Goal: Navigation & Orientation: Find specific page/section

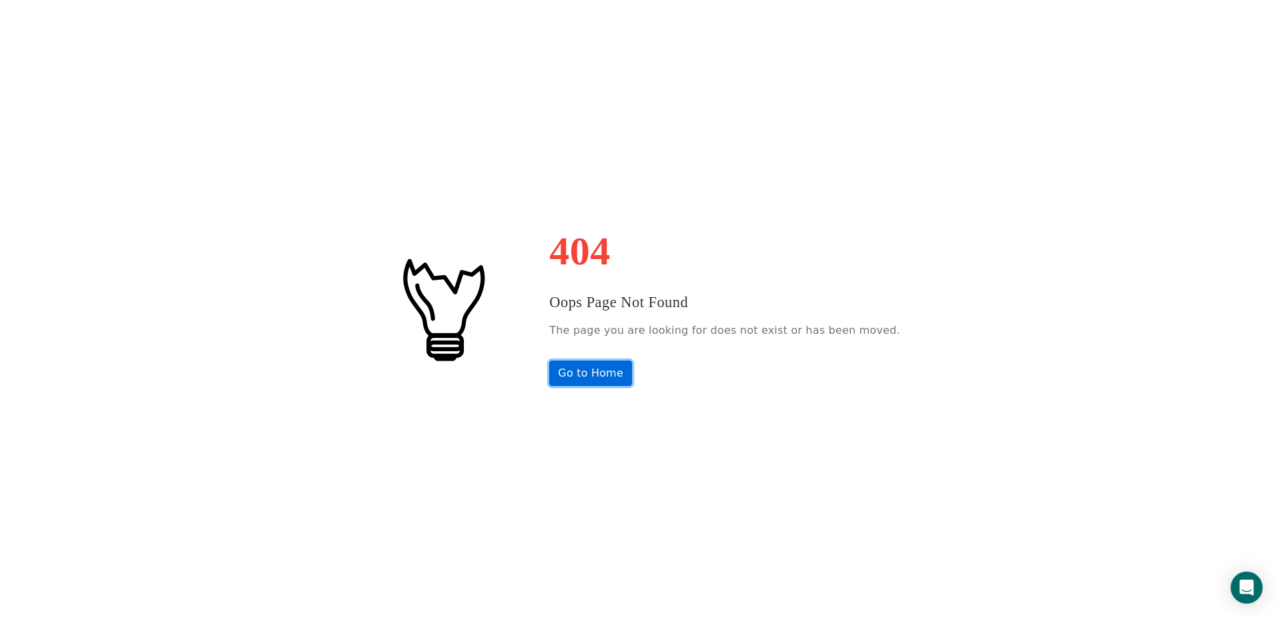
click at [620, 373] on link "Go to Home" at bounding box center [590, 372] width 83 height 25
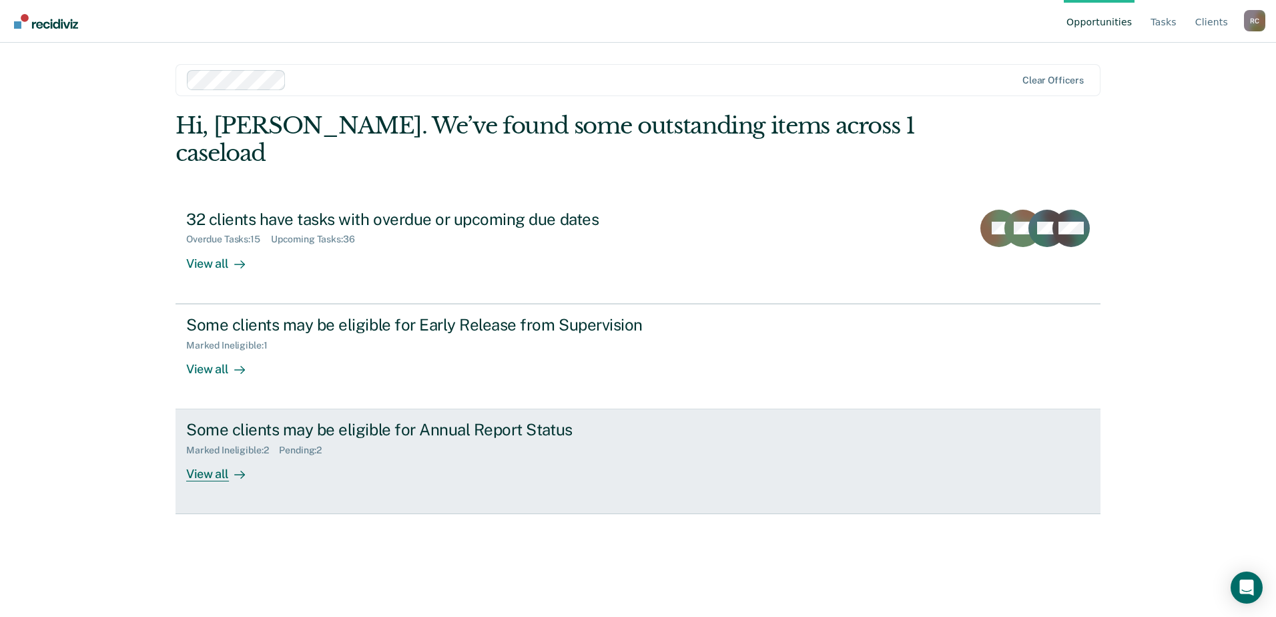
click at [409, 432] on div "Some clients may be eligible for Annual Report Status Marked Ineligible : 2 Pen…" at bounding box center [436, 450] width 500 height 61
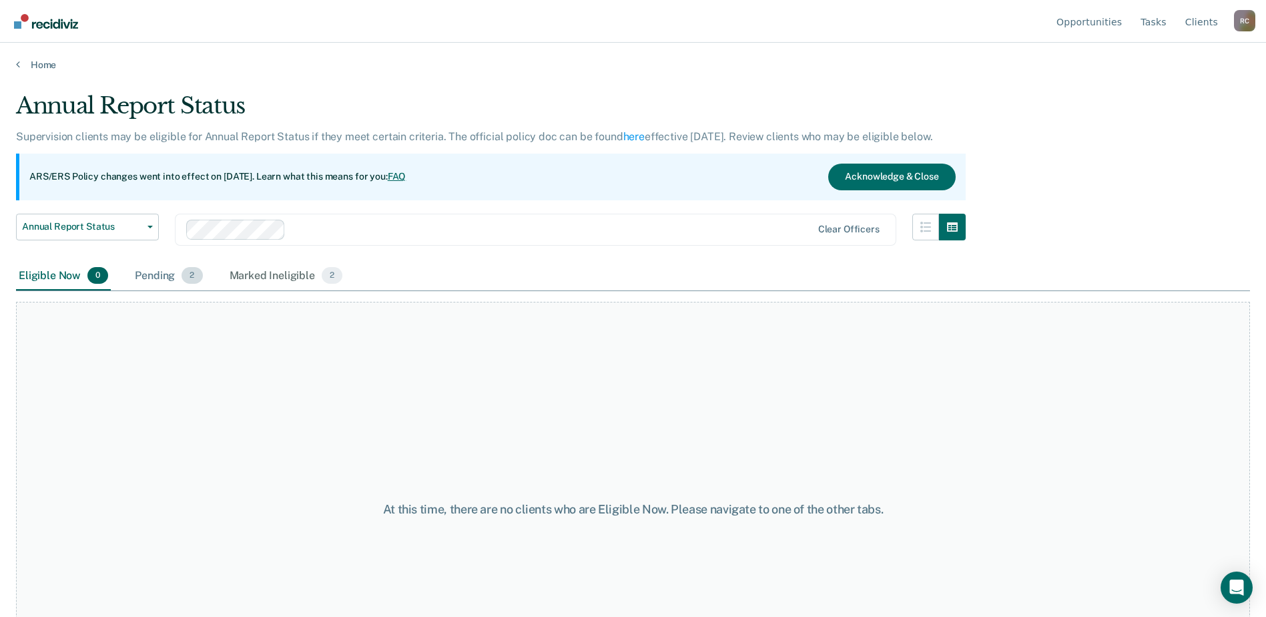
click at [188, 275] on span "2" at bounding box center [191, 275] width 21 height 17
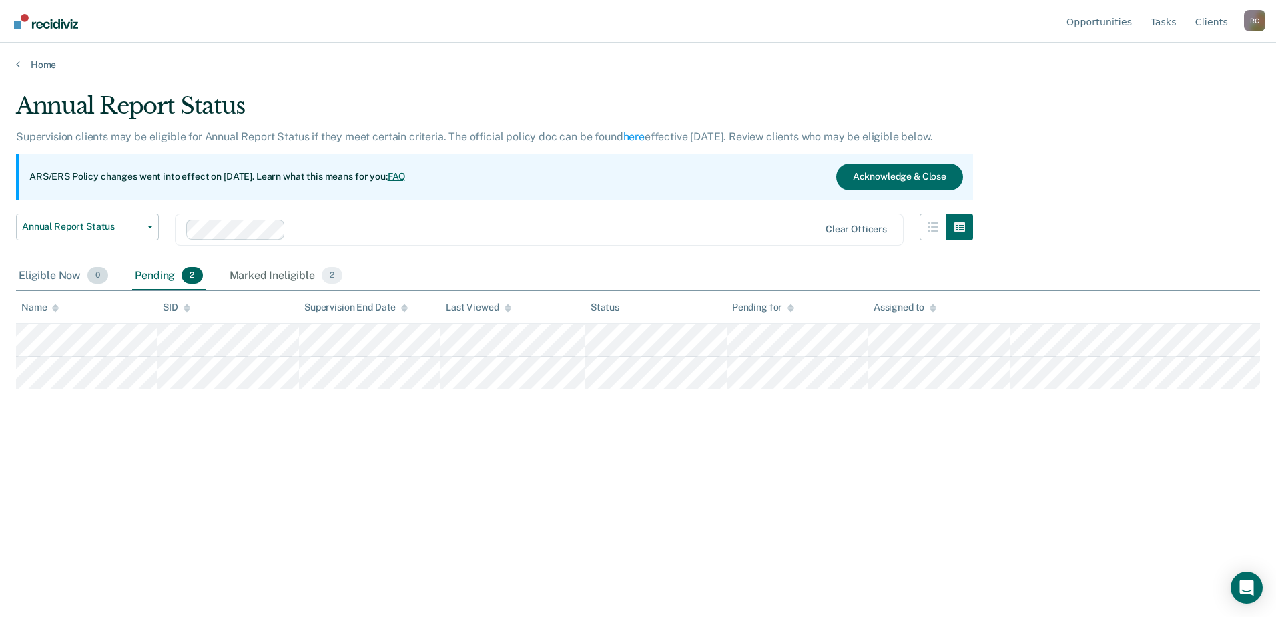
click at [37, 269] on div "Eligible Now 0" at bounding box center [63, 276] width 95 height 29
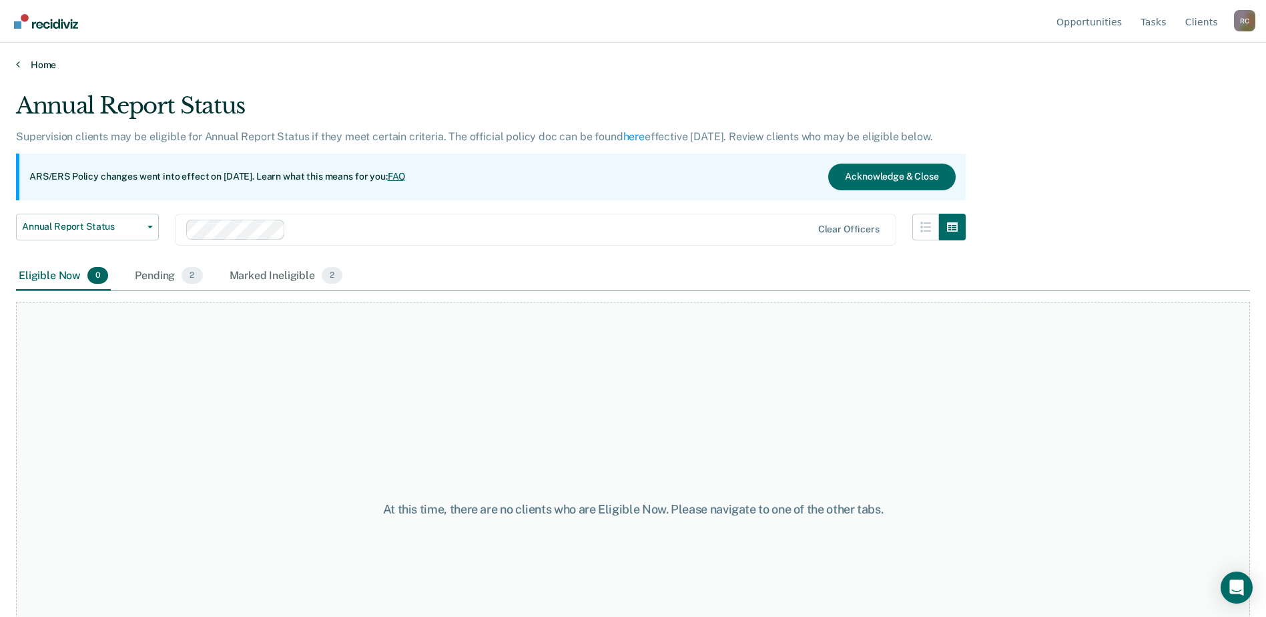
click at [35, 64] on link "Home" at bounding box center [633, 65] width 1234 height 12
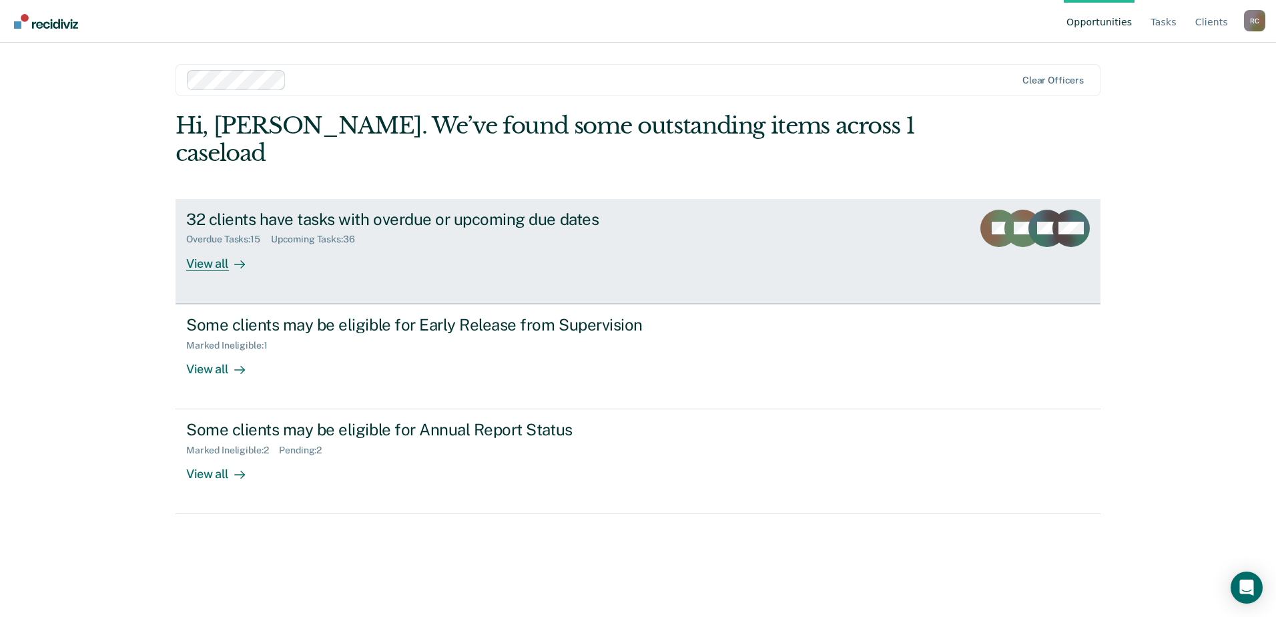
click at [331, 231] on div "32 clients have tasks with overdue or upcoming due dates Overdue Tasks : 15 Upc…" at bounding box center [436, 240] width 500 height 61
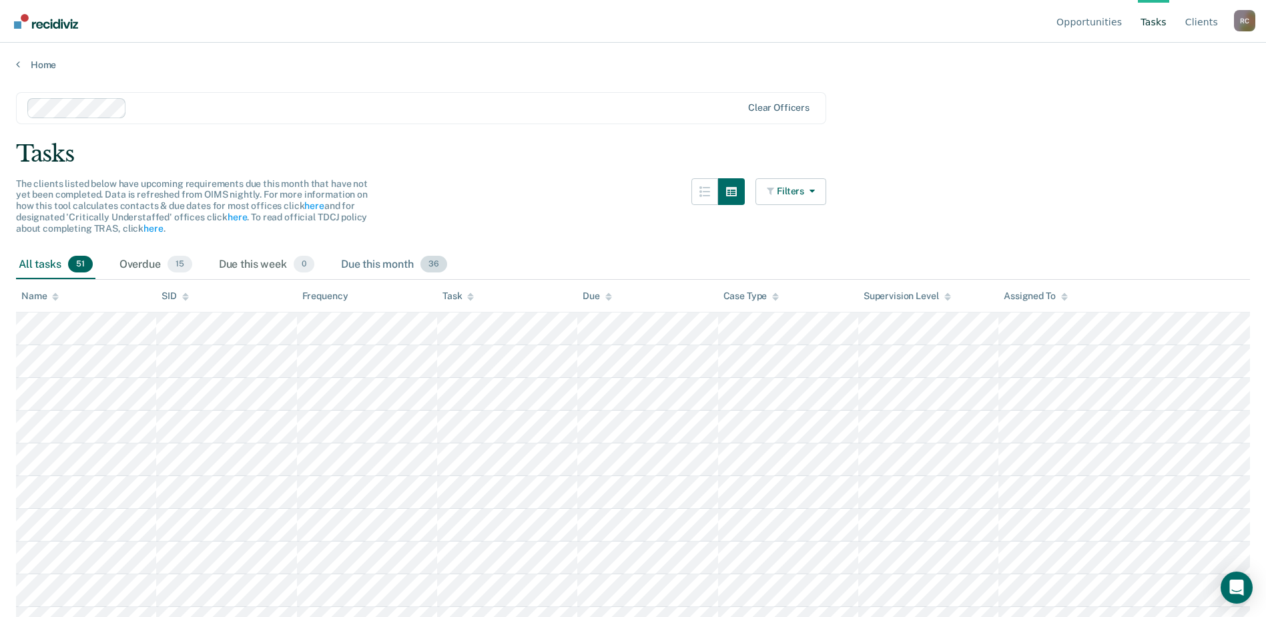
click at [365, 261] on div "Due this month 36" at bounding box center [393, 264] width 111 height 29
click at [371, 113] on div at bounding box center [436, 107] width 609 height 15
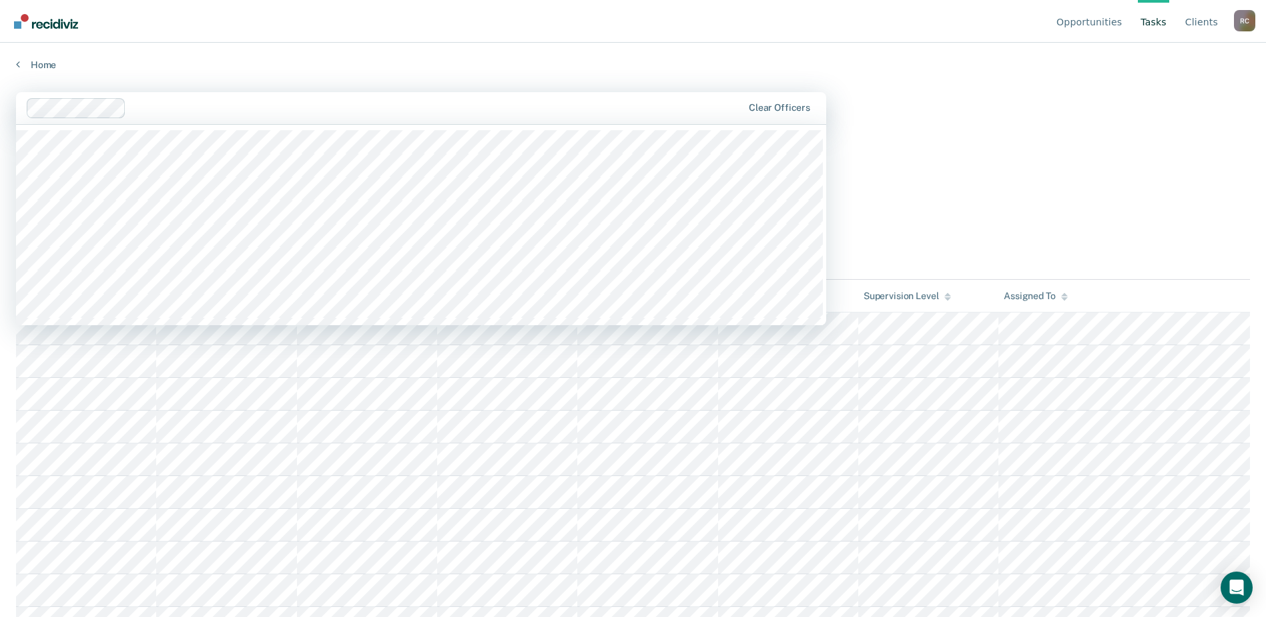
click at [388, 45] on div "Home" at bounding box center [633, 57] width 1266 height 28
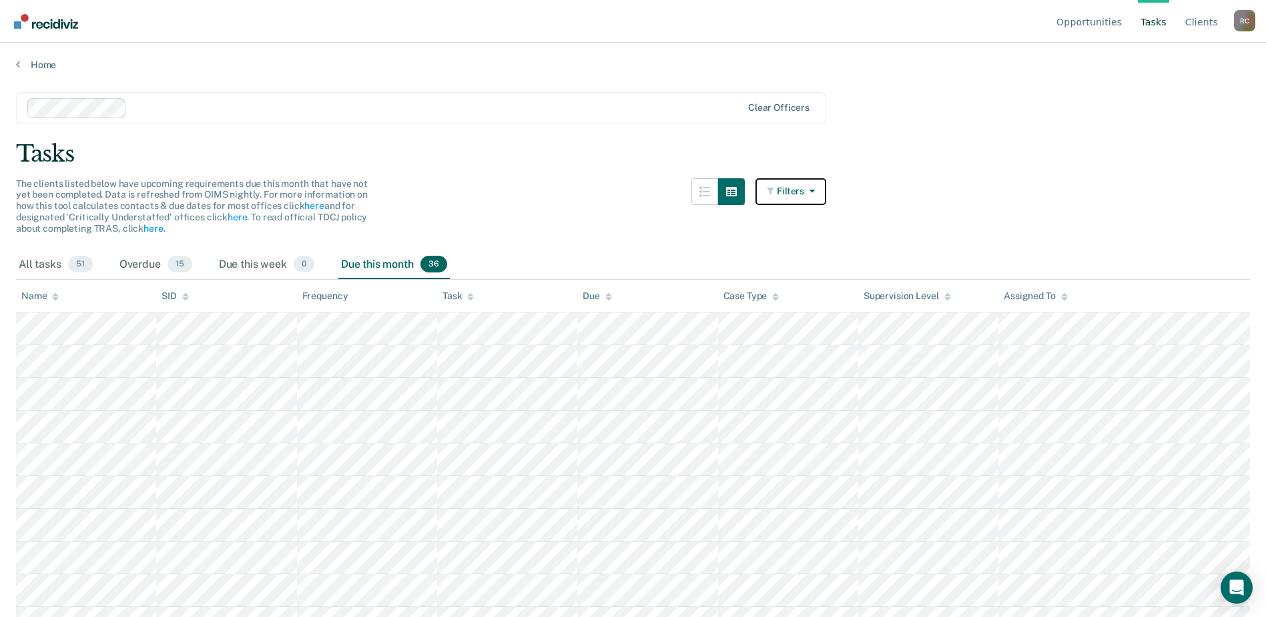
click at [790, 181] on button "Filters" at bounding box center [790, 191] width 71 height 27
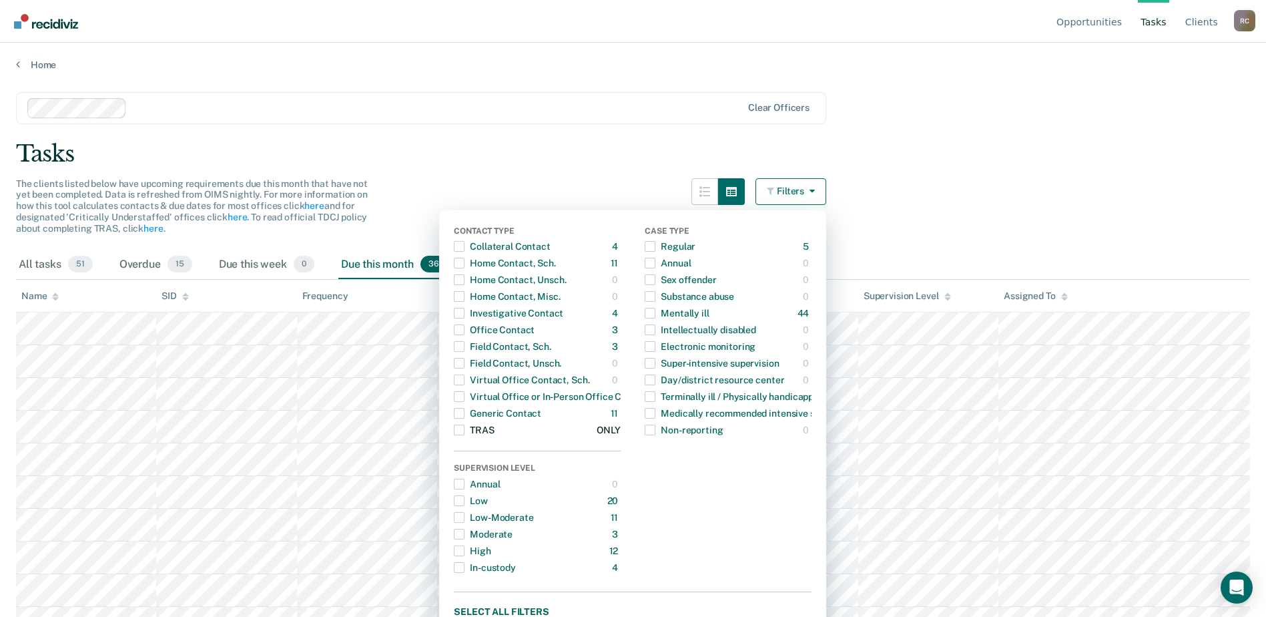
click at [464, 425] on span "Dropdown Menu" at bounding box center [459, 429] width 11 height 11
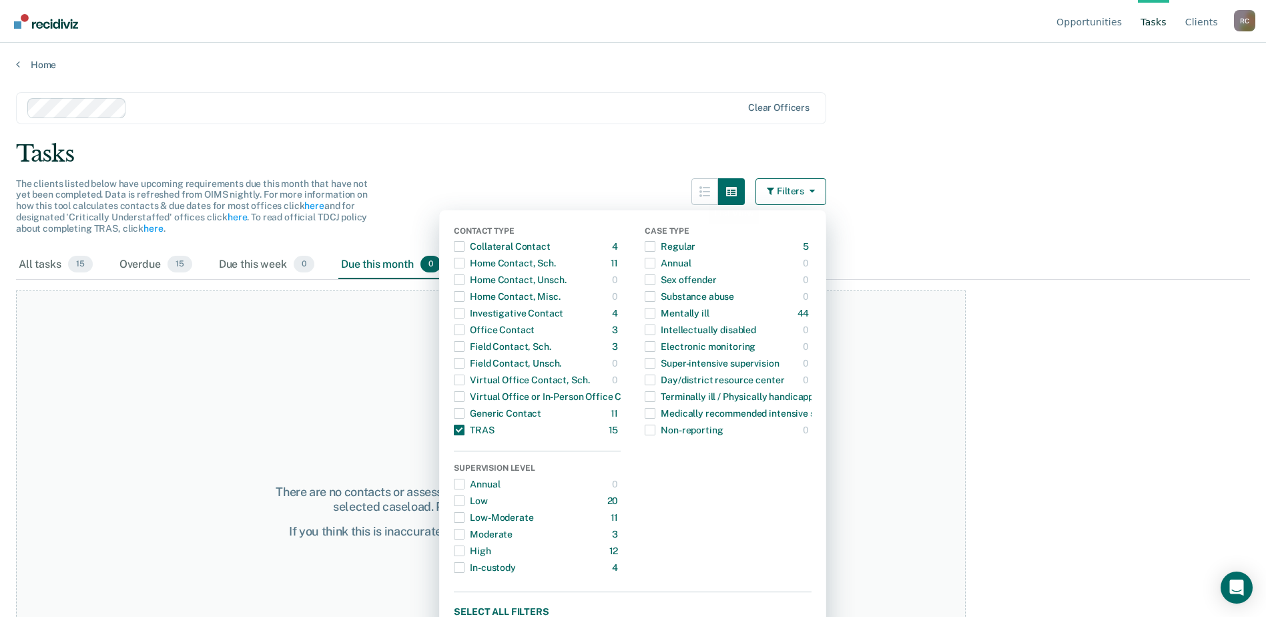
click at [634, 159] on div "Tasks" at bounding box center [633, 153] width 1234 height 27
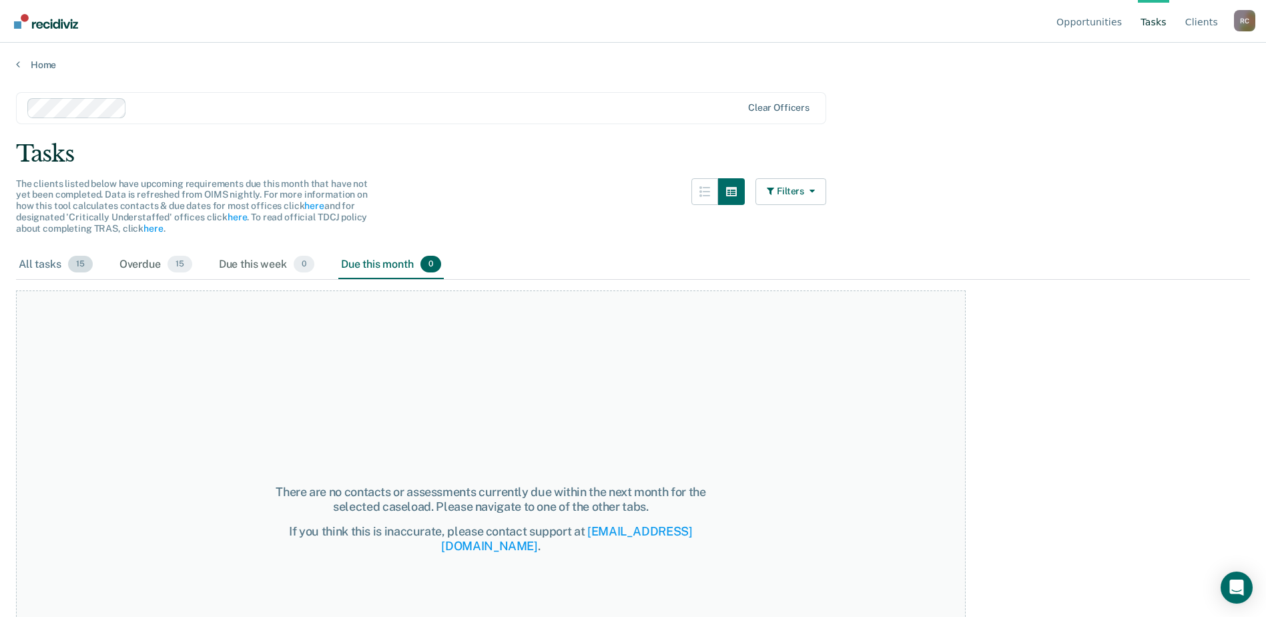
click at [71, 272] on div "All tasks 15" at bounding box center [55, 264] width 79 height 29
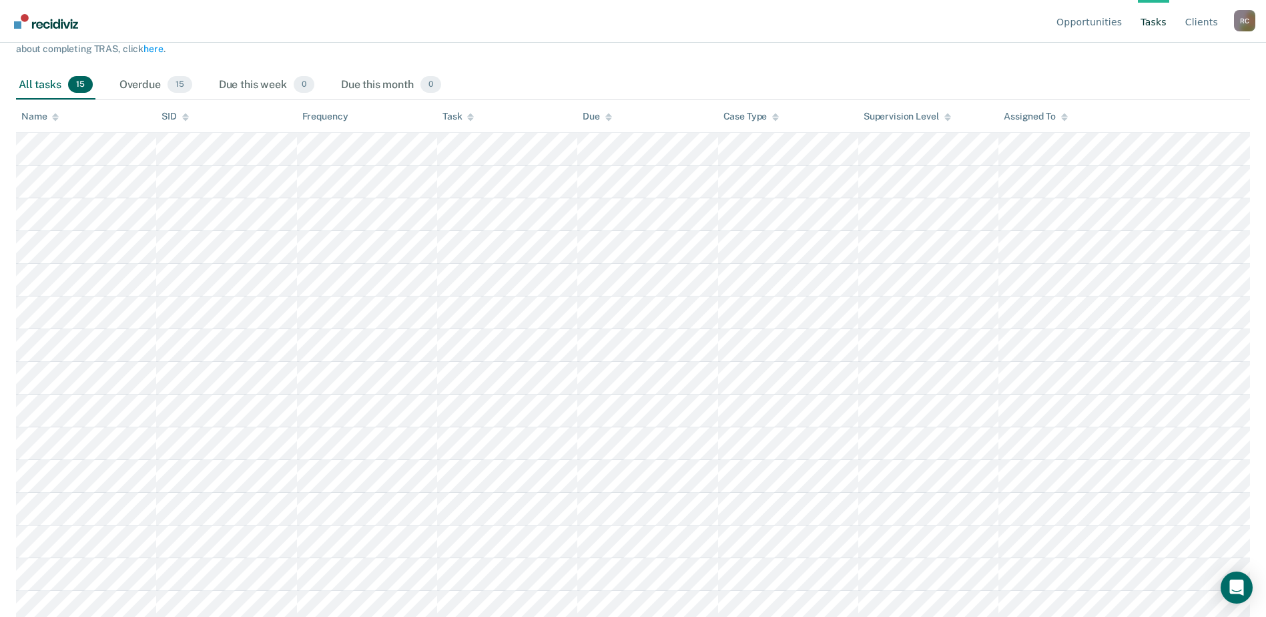
scroll to position [186, 0]
click at [153, 75] on div "Overdue 15" at bounding box center [156, 78] width 78 height 29
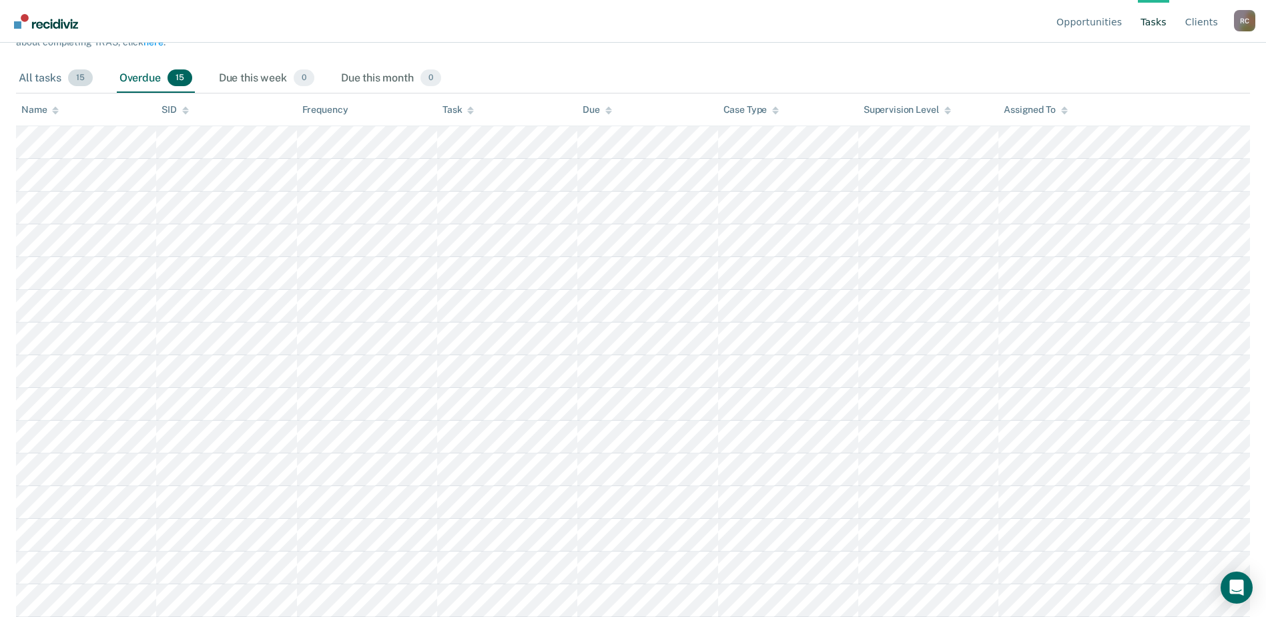
click at [86, 85] on span "15" at bounding box center [80, 77] width 25 height 17
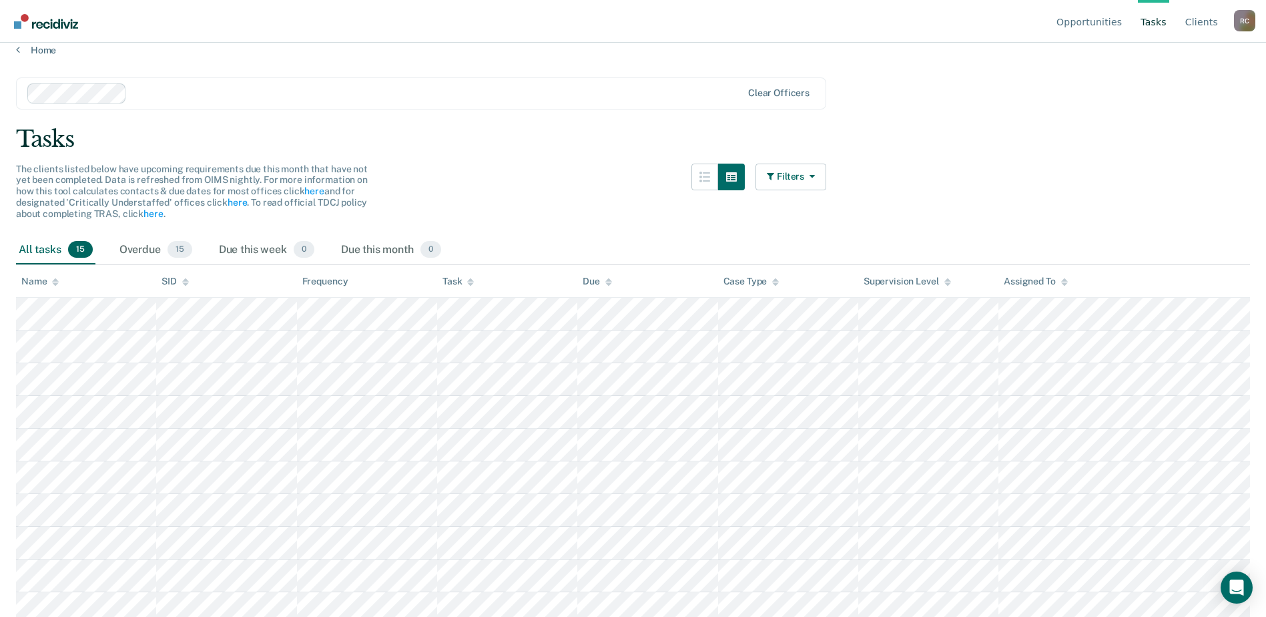
scroll to position [0, 0]
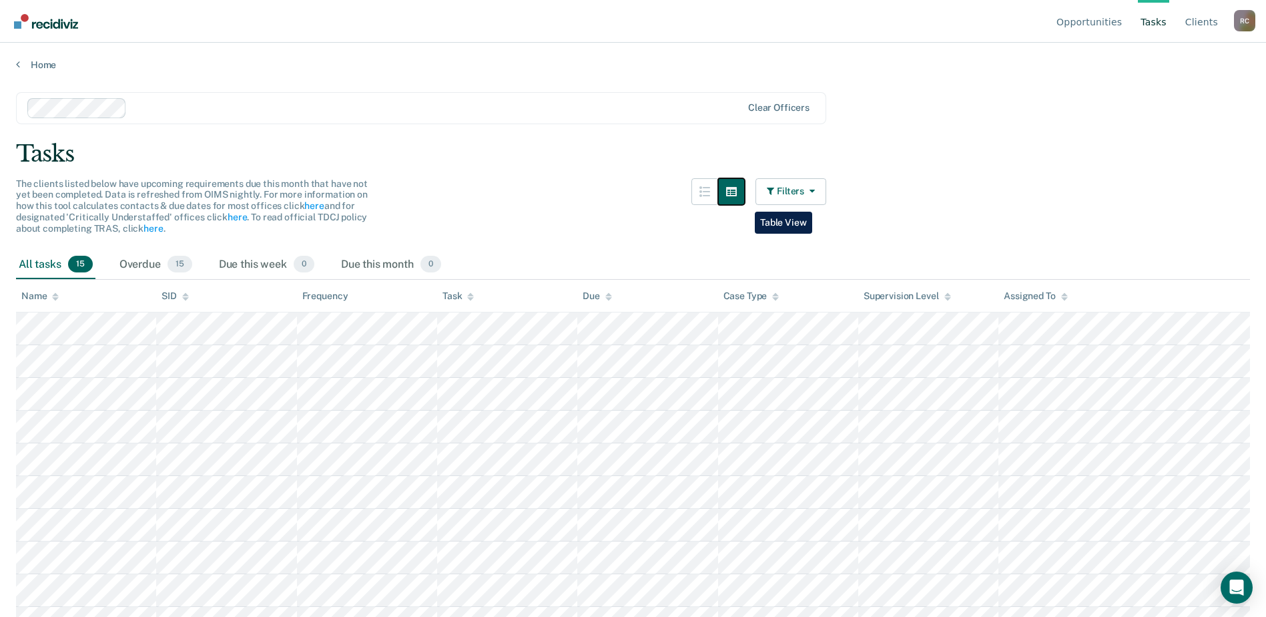
click at [745, 202] on button "button" at bounding box center [731, 191] width 27 height 27
click at [769, 196] on button "Filters" at bounding box center [790, 191] width 71 height 27
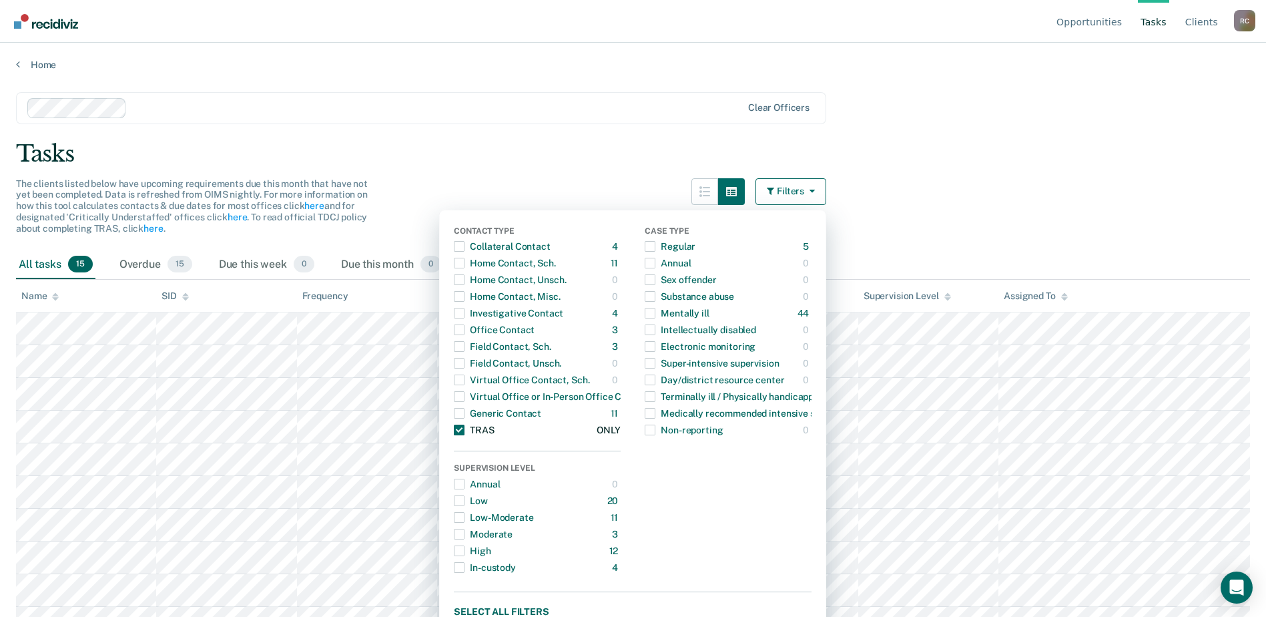
click at [464, 428] on span "Dropdown Menu" at bounding box center [459, 429] width 11 height 11
click at [472, 149] on div "Tasks" at bounding box center [633, 153] width 1234 height 27
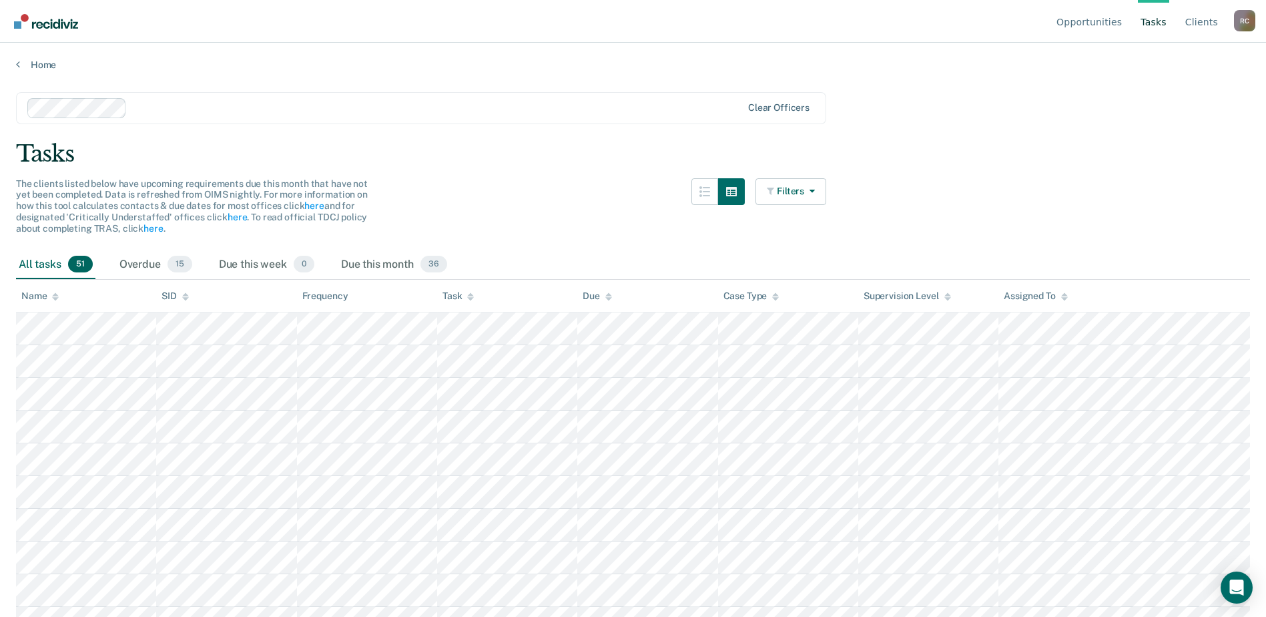
click at [26, 21] on img "Go to Recidiviz Home" at bounding box center [46, 21] width 64 height 15
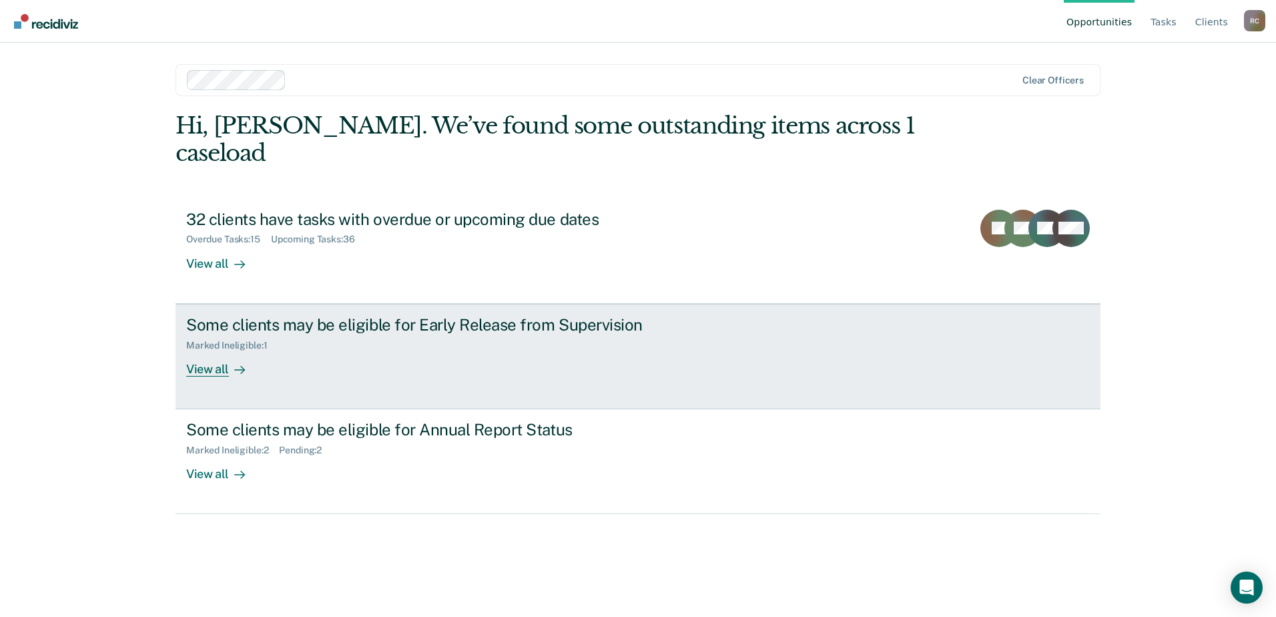
click at [218, 350] on div "View all" at bounding box center [223, 363] width 75 height 26
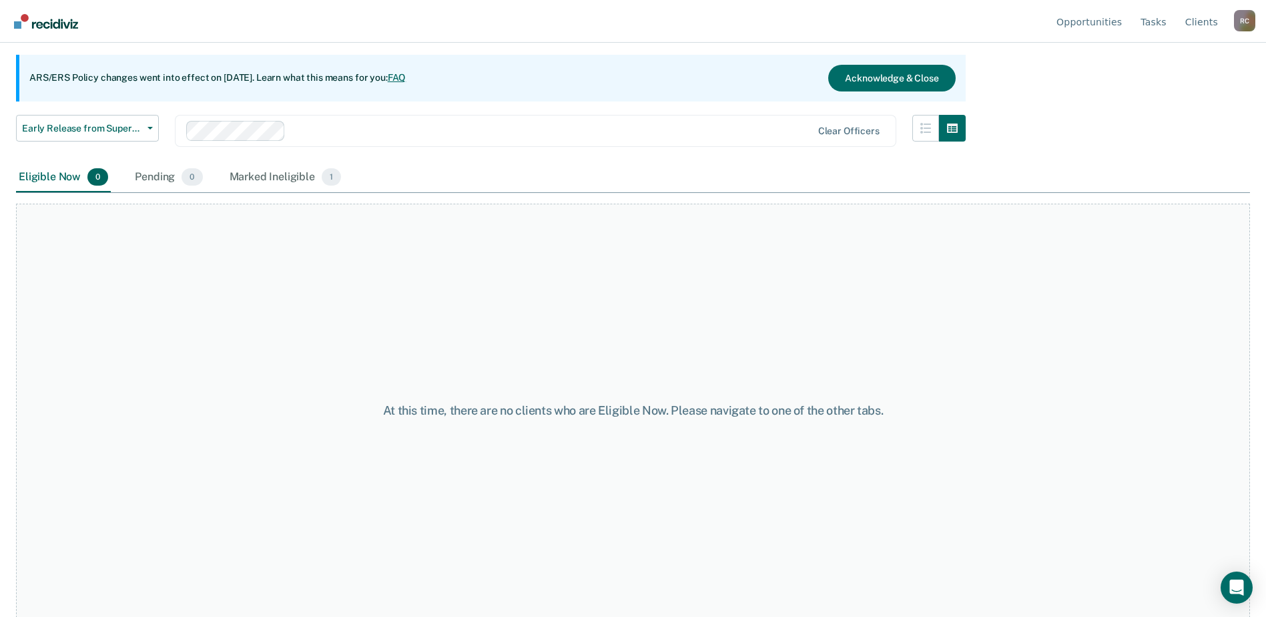
scroll to position [112, 0]
click at [306, 177] on div "Marked Ineligible 1" at bounding box center [285, 176] width 117 height 29
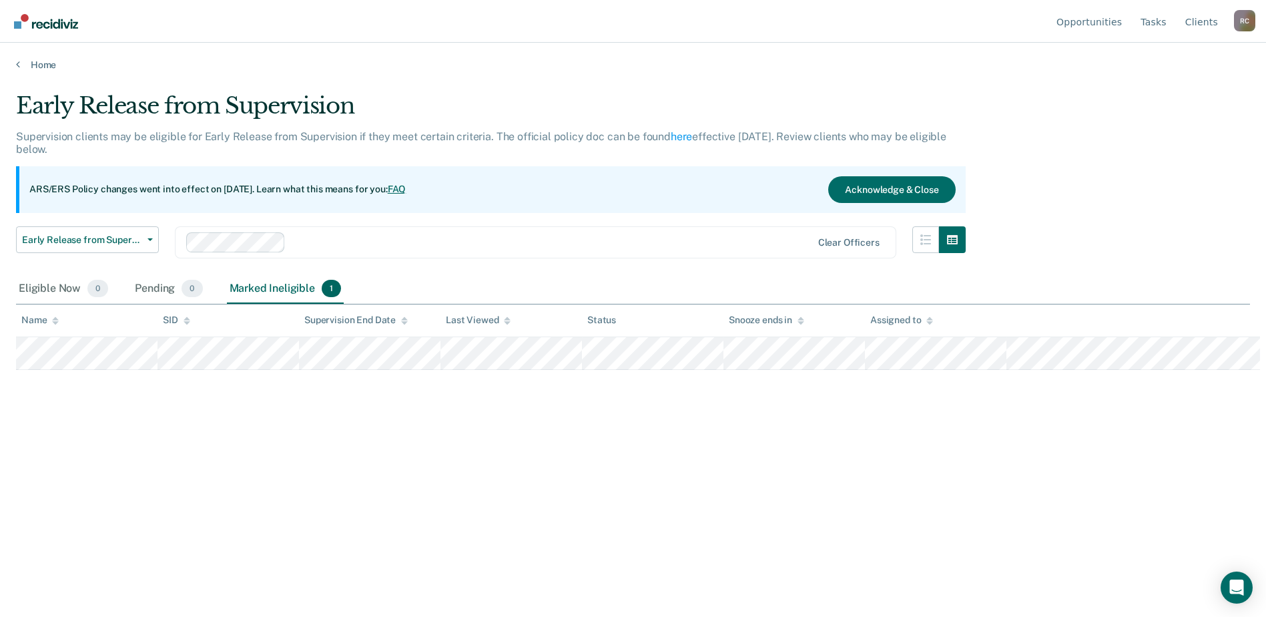
scroll to position [0, 0]
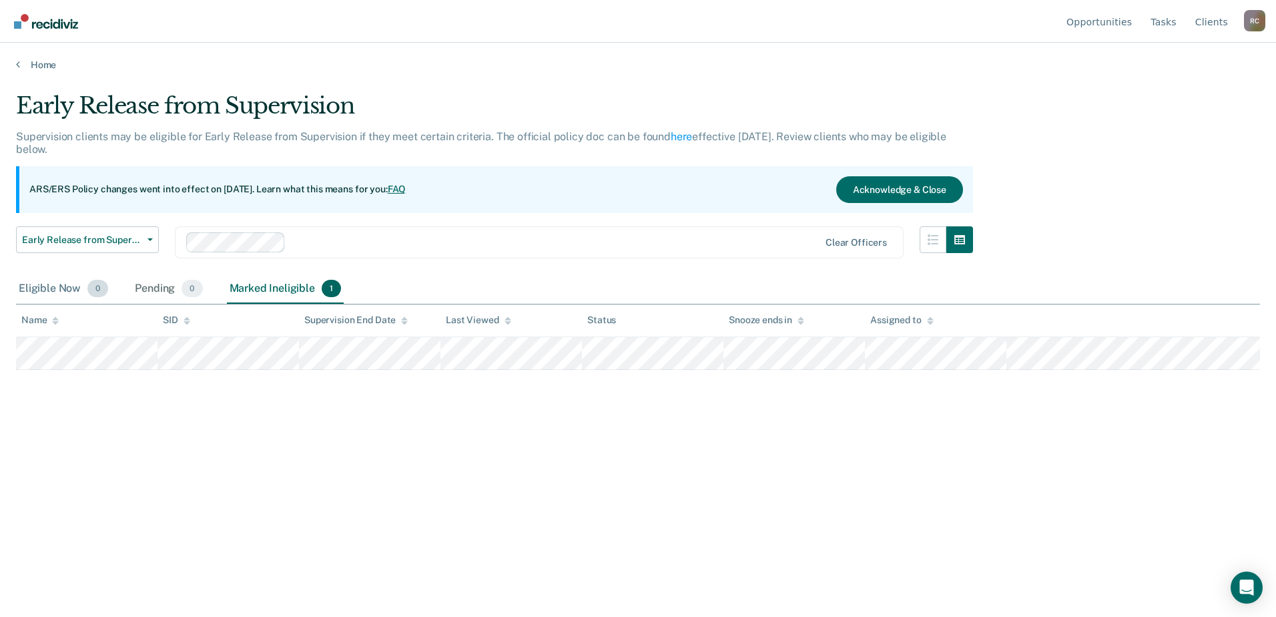
click at [47, 284] on div "Eligible Now 0" at bounding box center [63, 288] width 95 height 29
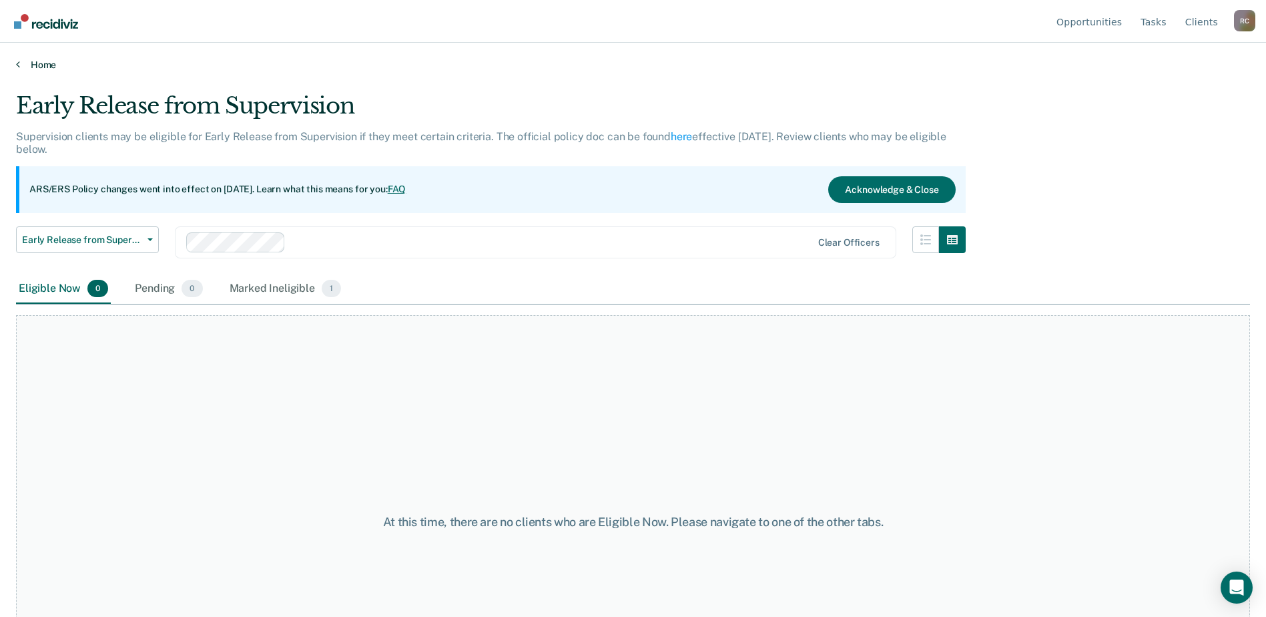
click at [37, 62] on link "Home" at bounding box center [633, 65] width 1234 height 12
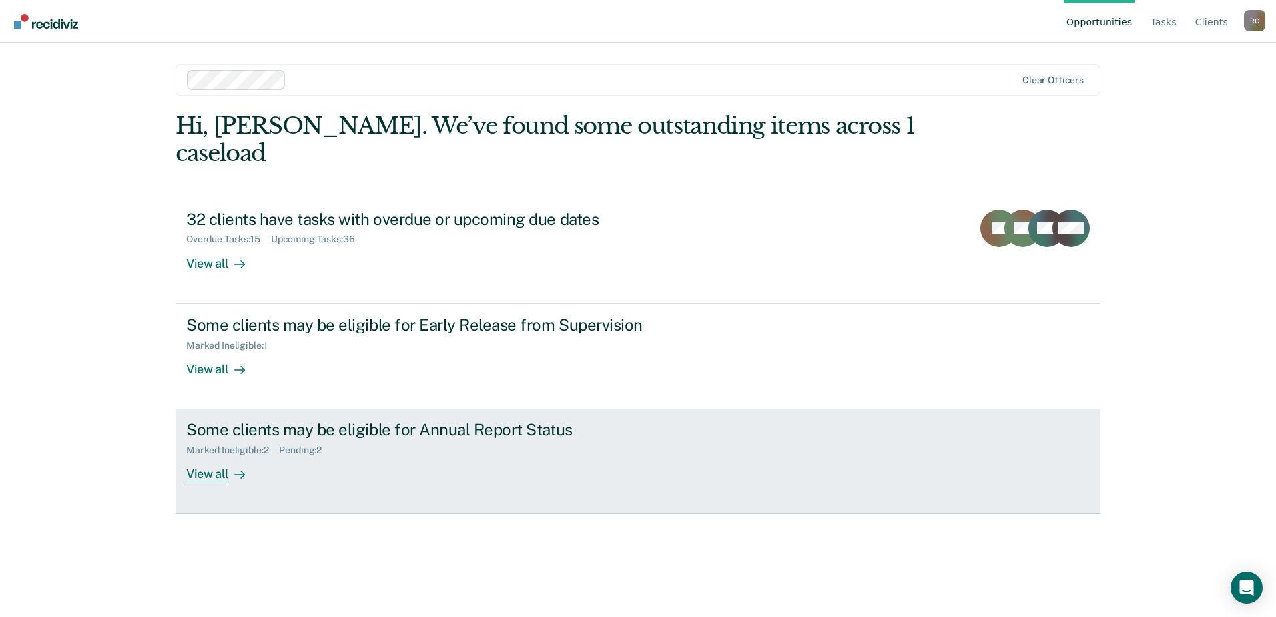
click at [227, 444] on div "Marked Ineligible : 2" at bounding box center [232, 449] width 93 height 11
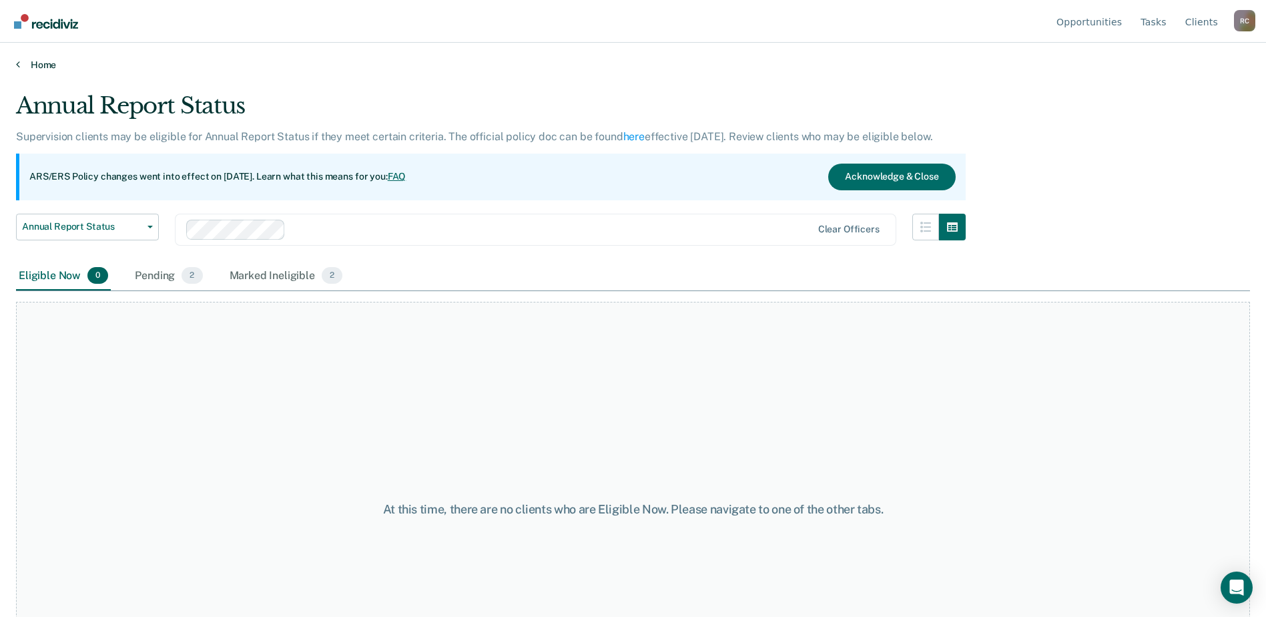
click at [31, 63] on link "Home" at bounding box center [633, 65] width 1234 height 12
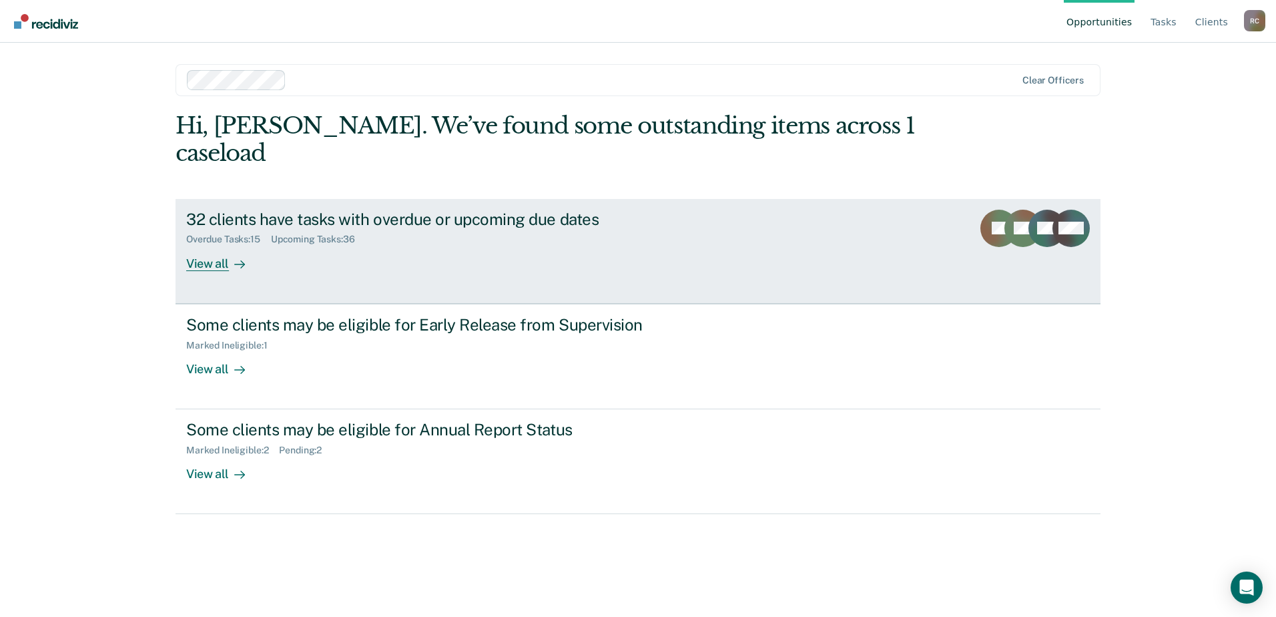
click at [217, 245] on div "View all" at bounding box center [223, 258] width 75 height 26
